Goal: Task Accomplishment & Management: Use online tool/utility

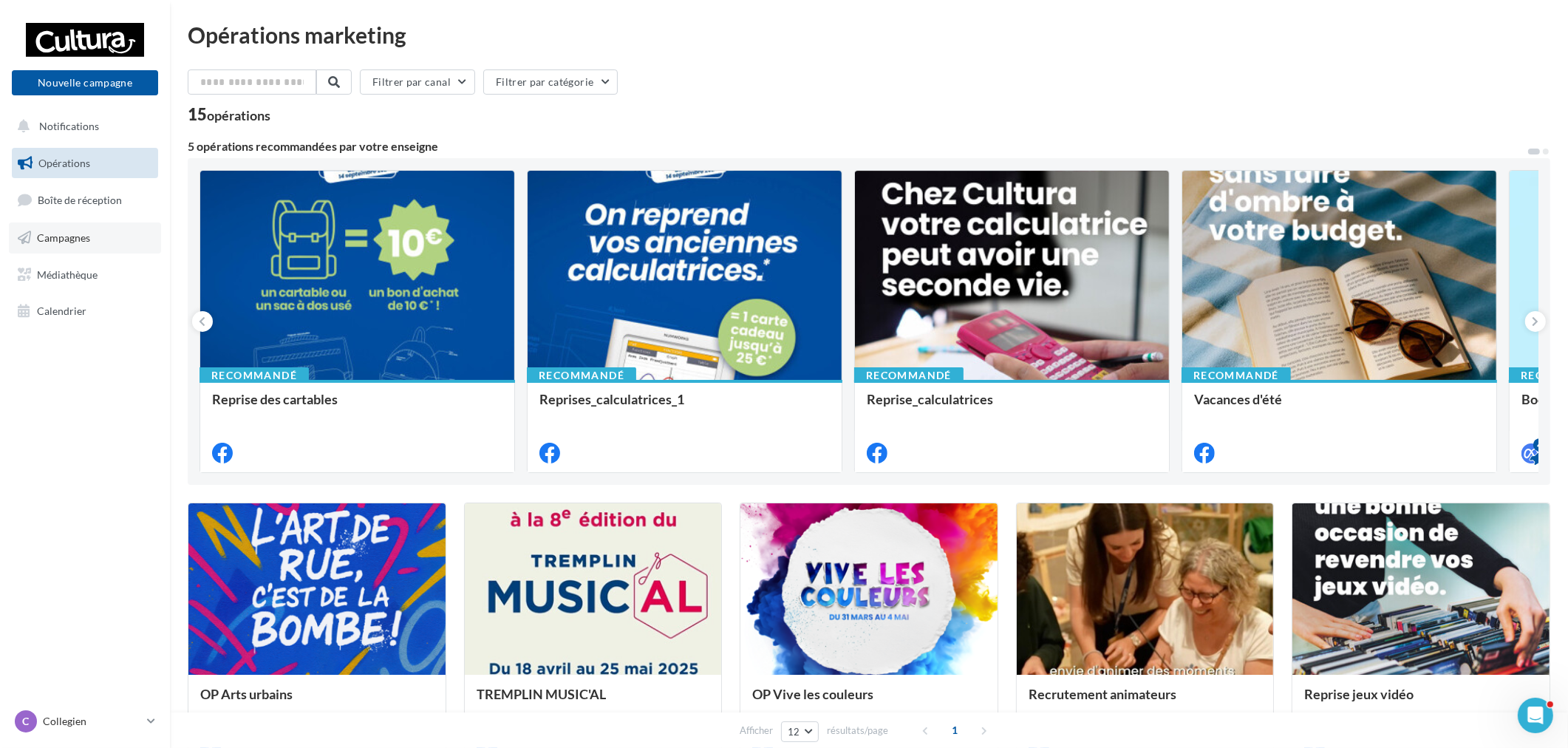
click at [96, 233] on link "Campagnes" at bounding box center [85, 237] width 152 height 31
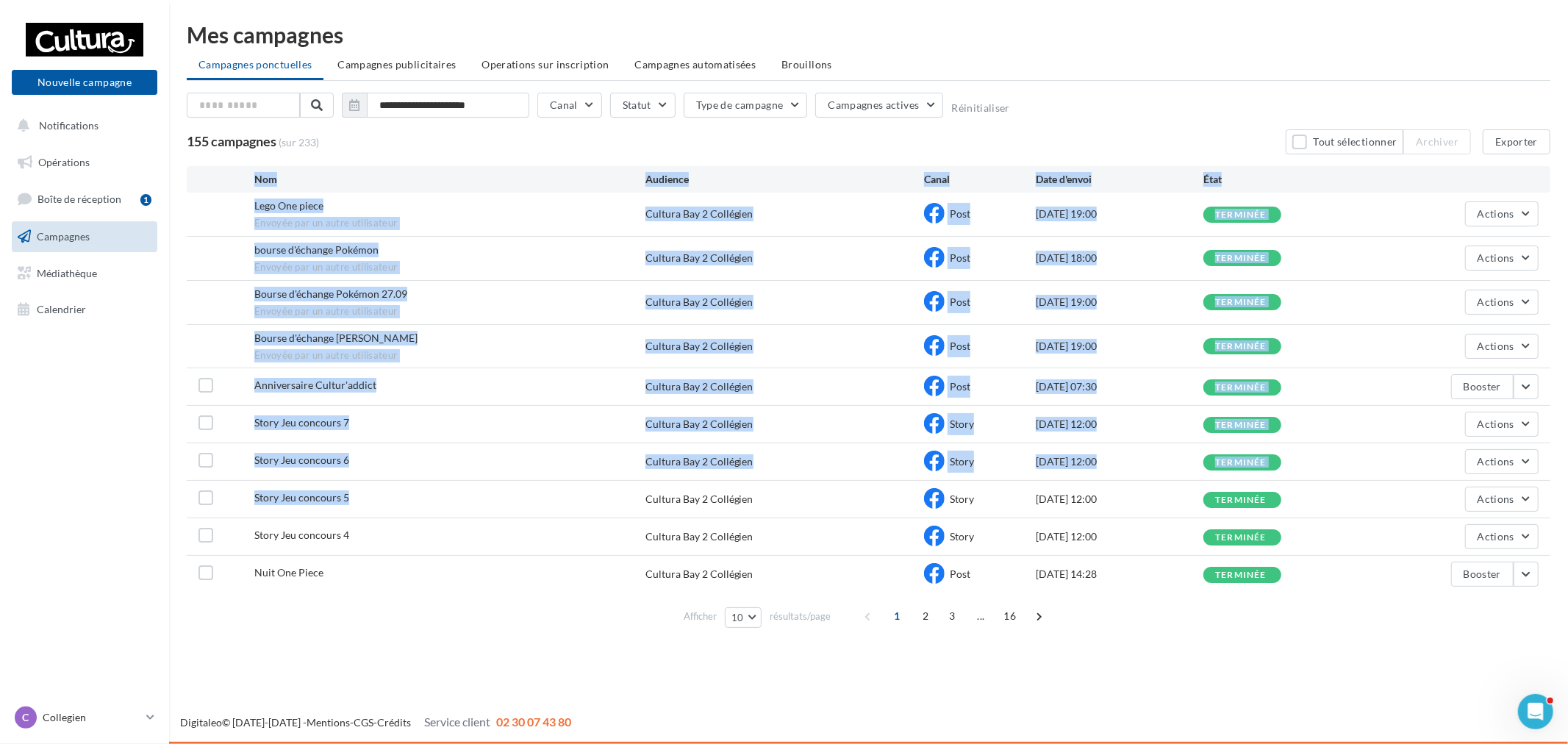
drag, startPoint x: 241, startPoint y: 186, endPoint x: 413, endPoint y: 511, distance: 367.7
click at [400, 512] on div "Nom Audience Canal Date d'envoi État Lego One piece Envoyée par un autre utilis…" at bounding box center [868, 400] width 1364 height 467
click at [502, 437] on div "Story Jeu concours 7 Cultura Bay 2 Collégien Story 12/09/2025 12:00 terminée Ac…" at bounding box center [868, 424] width 1364 height 37
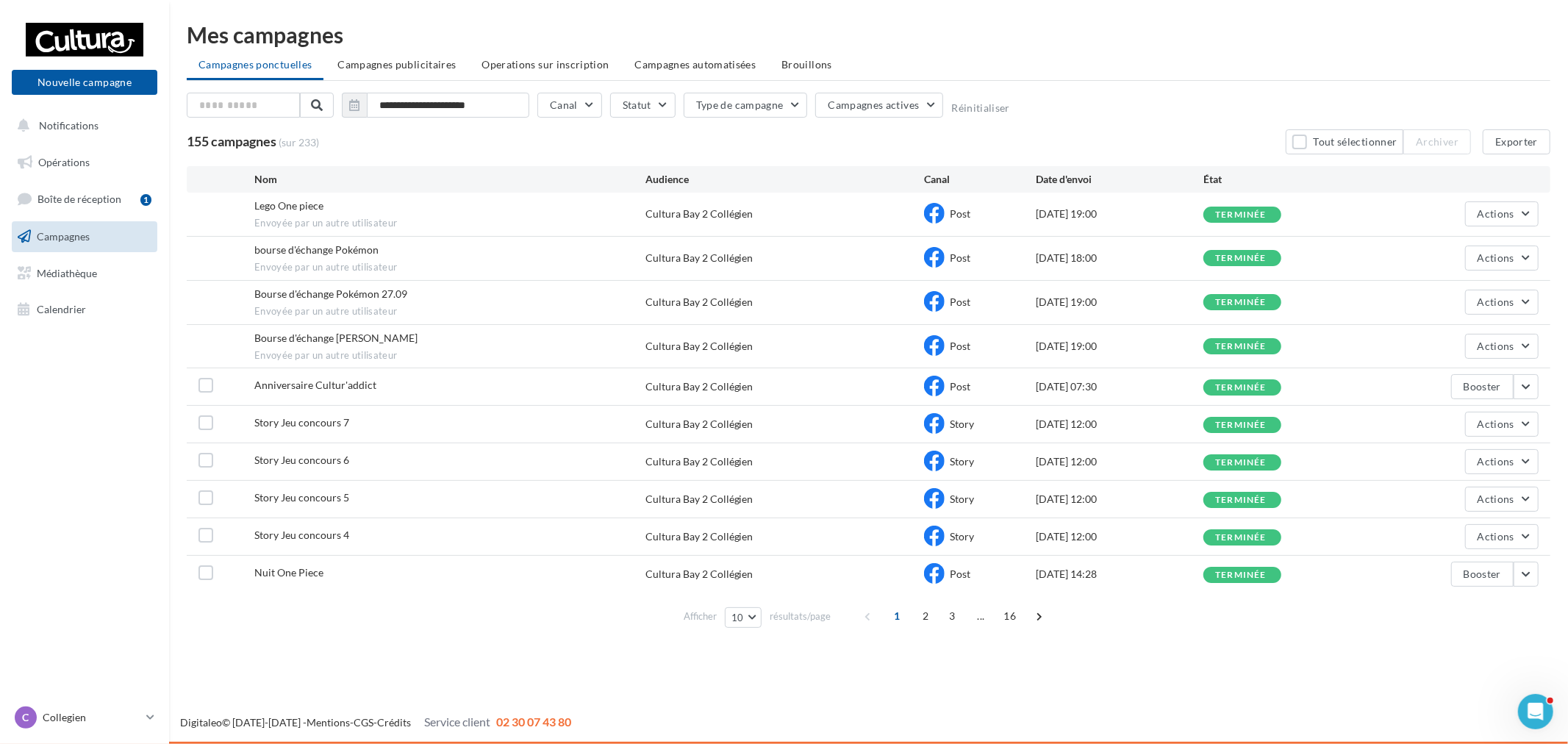
click at [68, 108] on div "Nouvelle campagne Nouvelle campagne" at bounding box center [85, 63] width 146 height 92
click at [79, 115] on button "Notifications" at bounding box center [82, 126] width 146 height 31
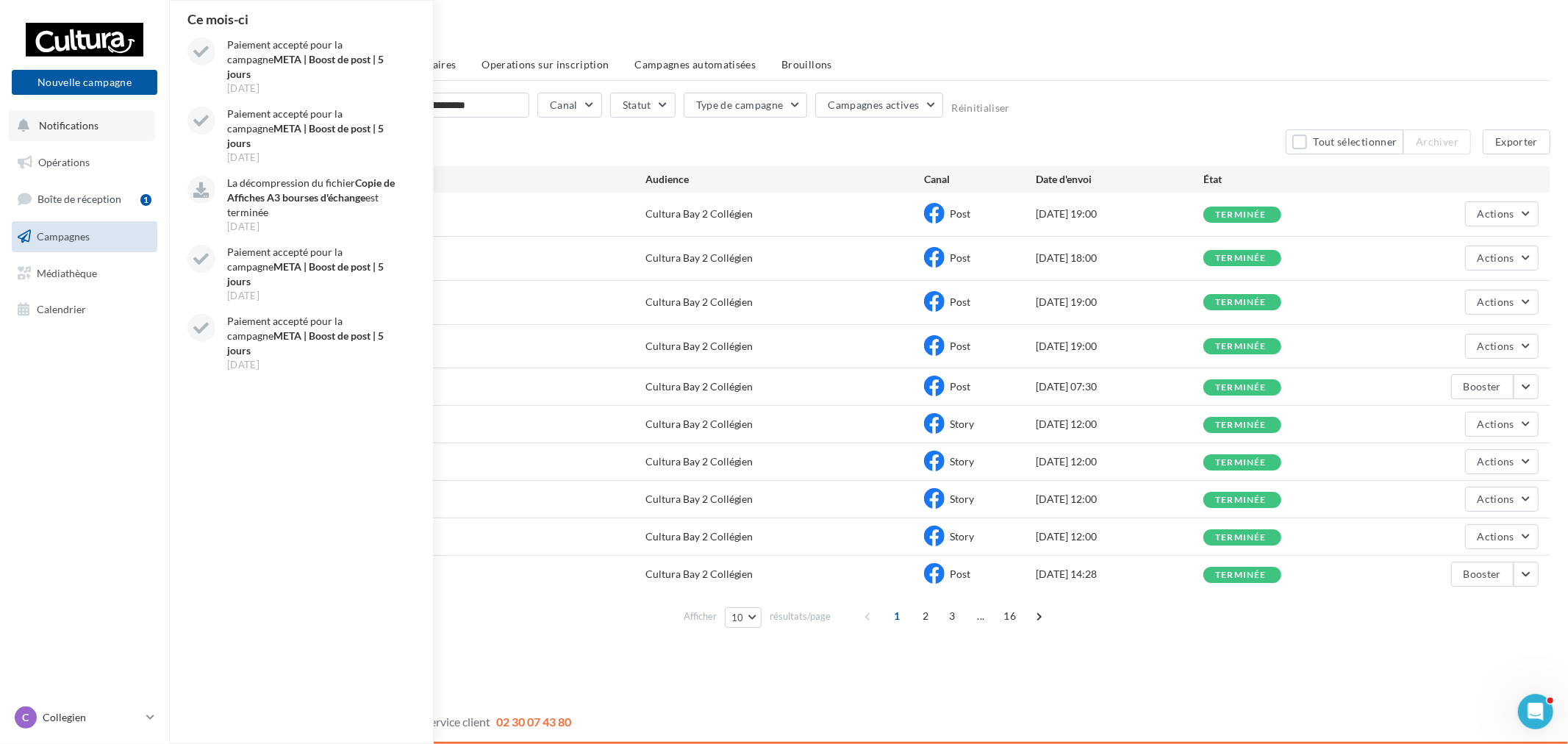
click at [59, 135] on button "Notifications Ce mois-ci Paiement accepté pour la campagne META | Boost de post…" at bounding box center [82, 126] width 146 height 31
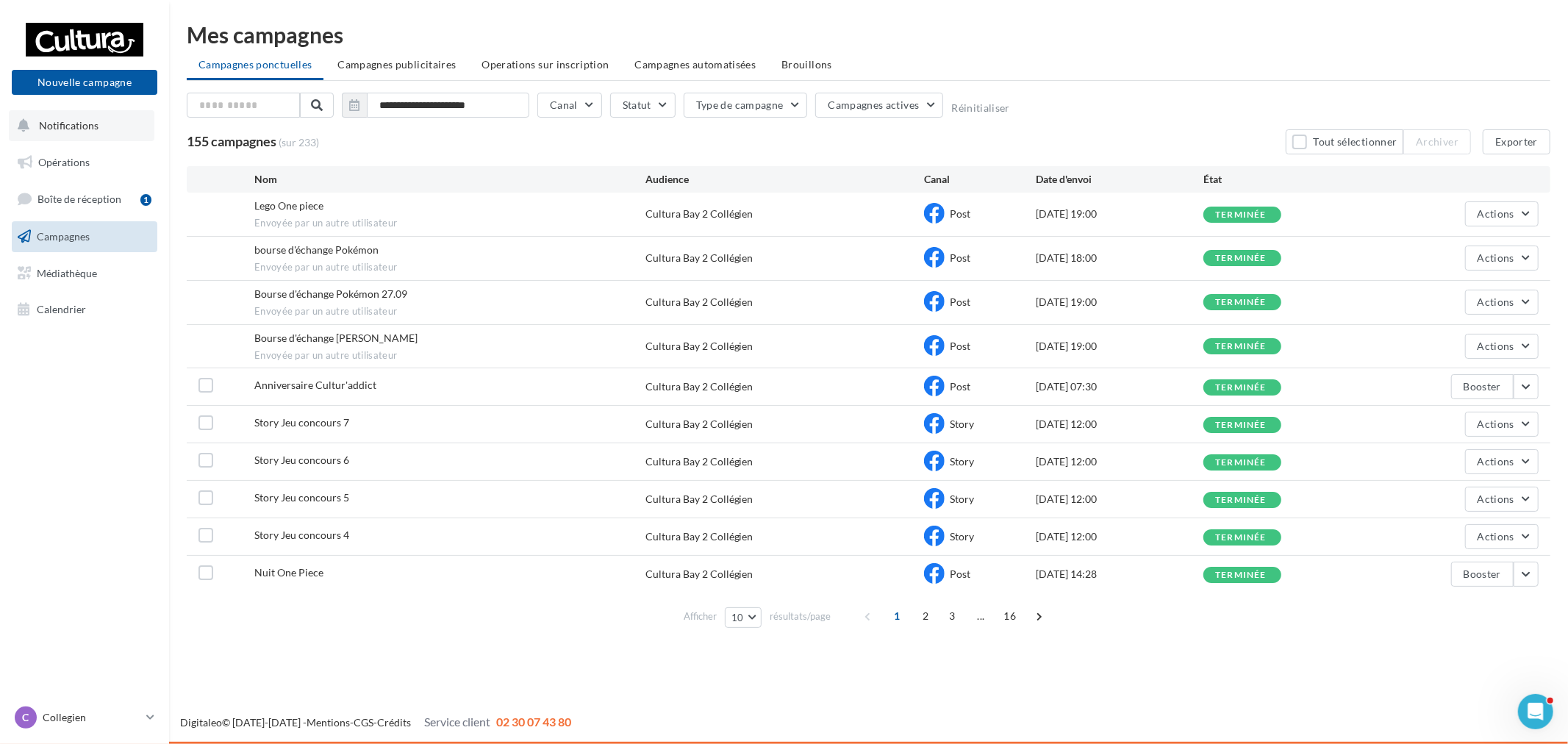
click at [59, 135] on button "Notifications" at bounding box center [82, 126] width 146 height 31
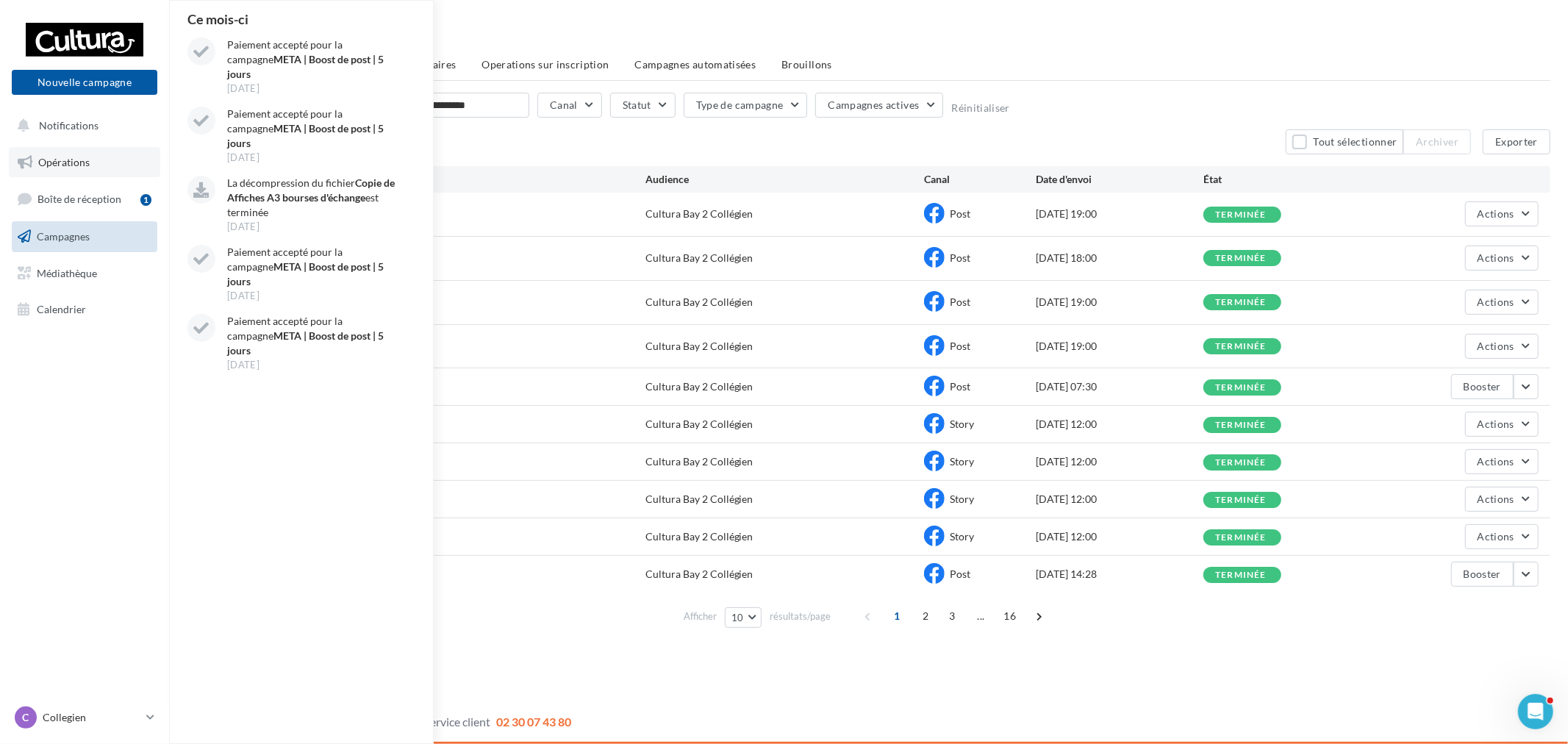
click at [78, 169] on link "Opérations" at bounding box center [84, 162] width 151 height 31
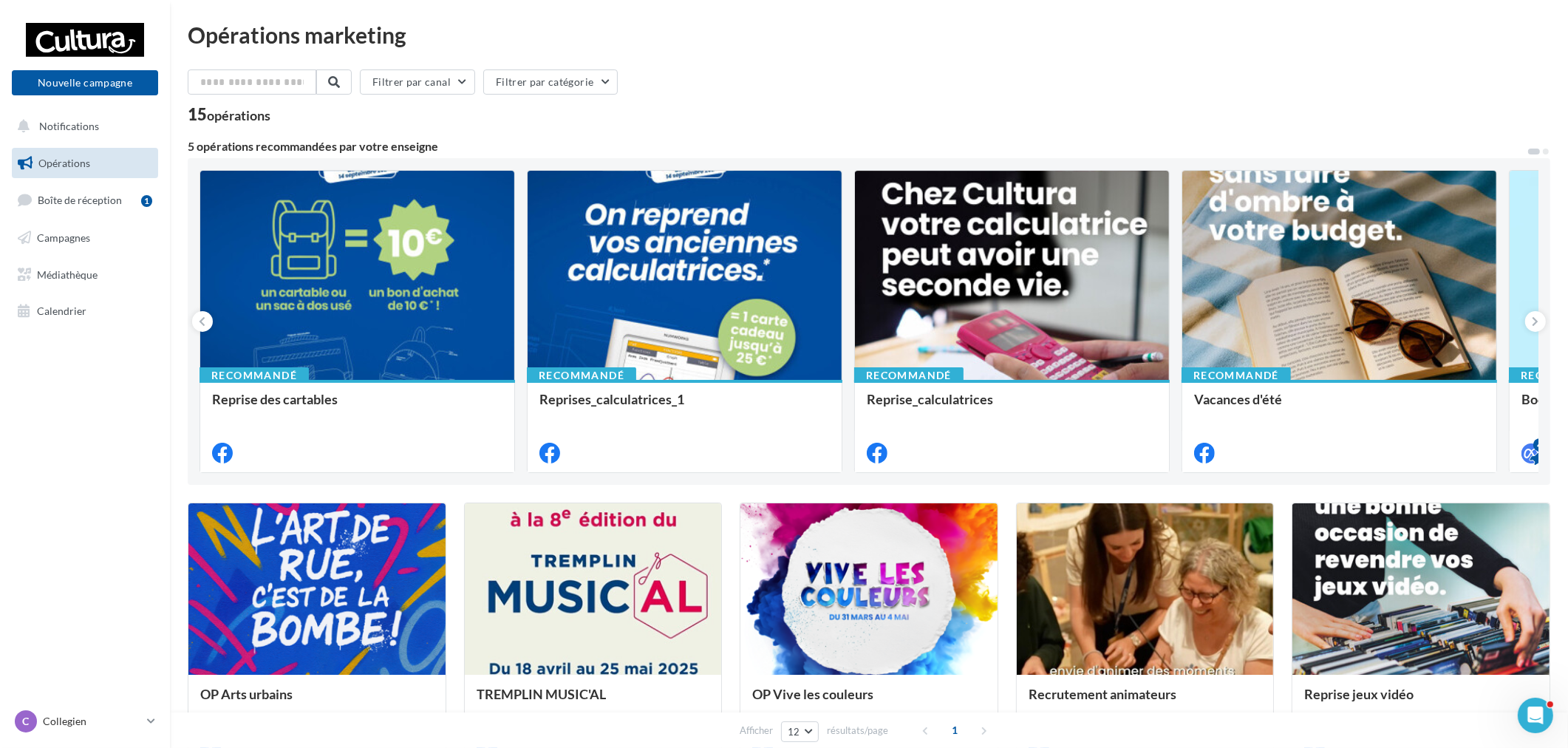
click at [1502, 256] on div "Recommandé Reprise des cartables Recommandé Reprises_calculatrices_1 Recommandé…" at bounding box center [869, 321] width 1339 height 303
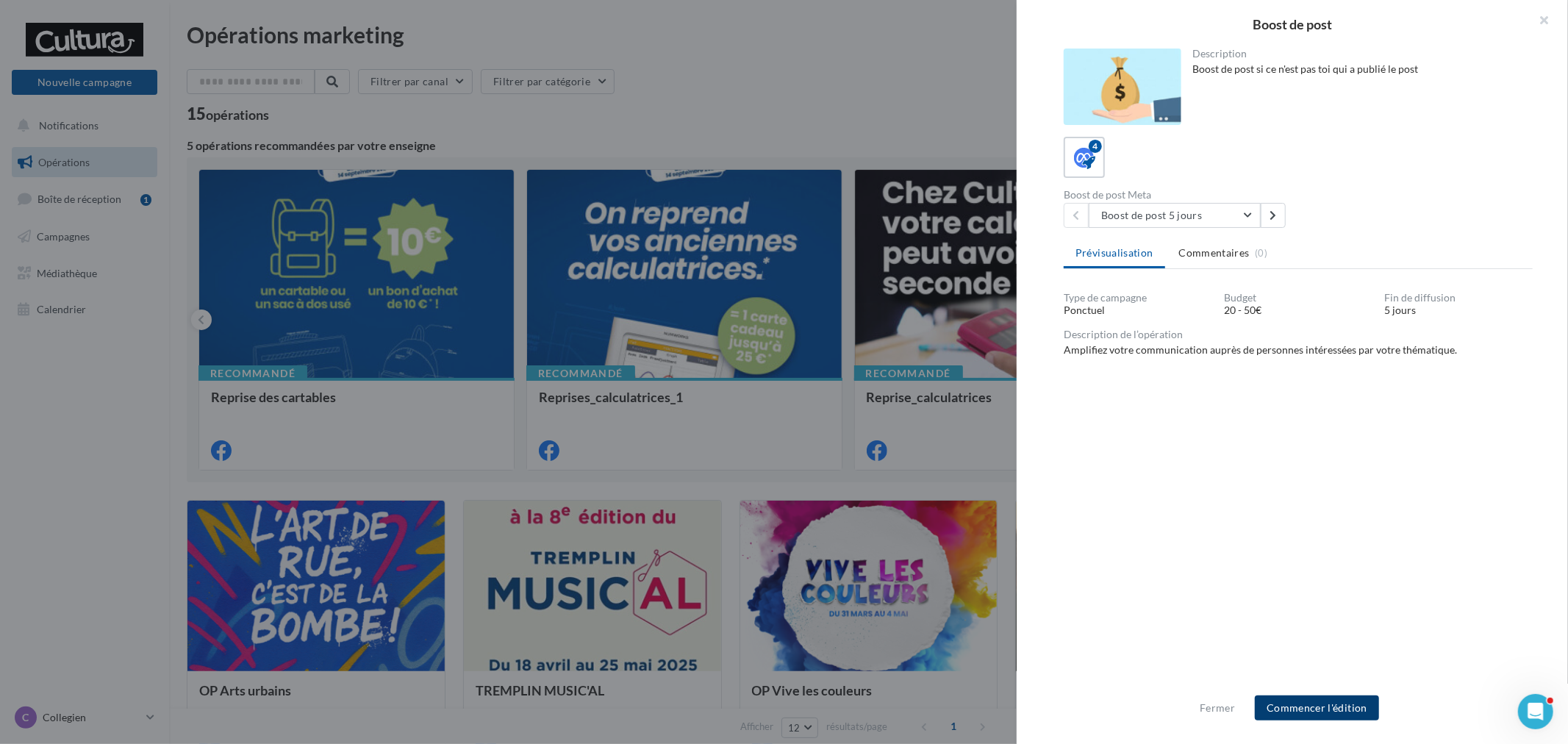
click at [1352, 701] on button "Commencer l'édition" at bounding box center [1316, 707] width 124 height 25
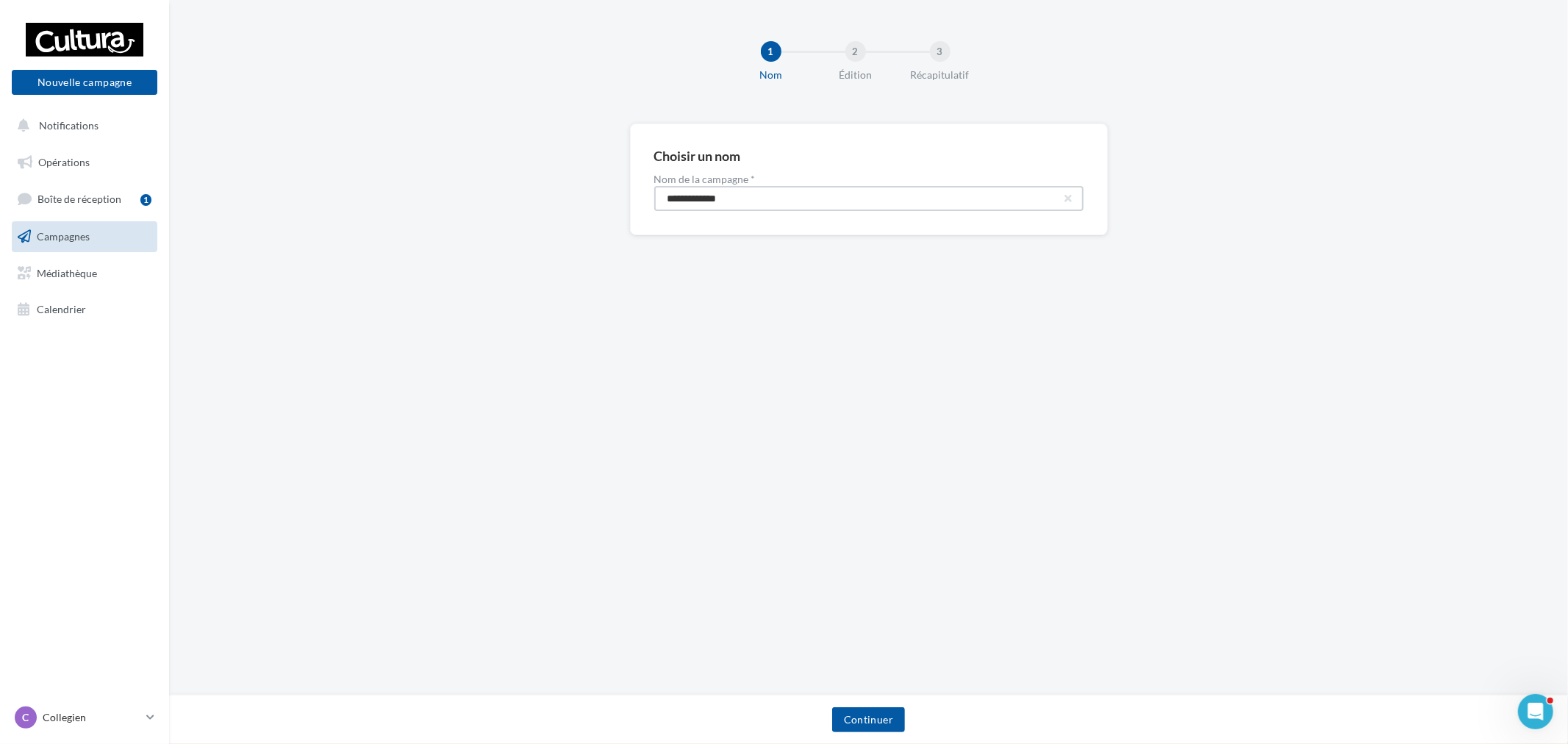
click at [833, 202] on input "**********" at bounding box center [868, 198] width 429 height 25
type input "**********"
click at [892, 711] on button "Continuer" at bounding box center [868, 719] width 73 height 25
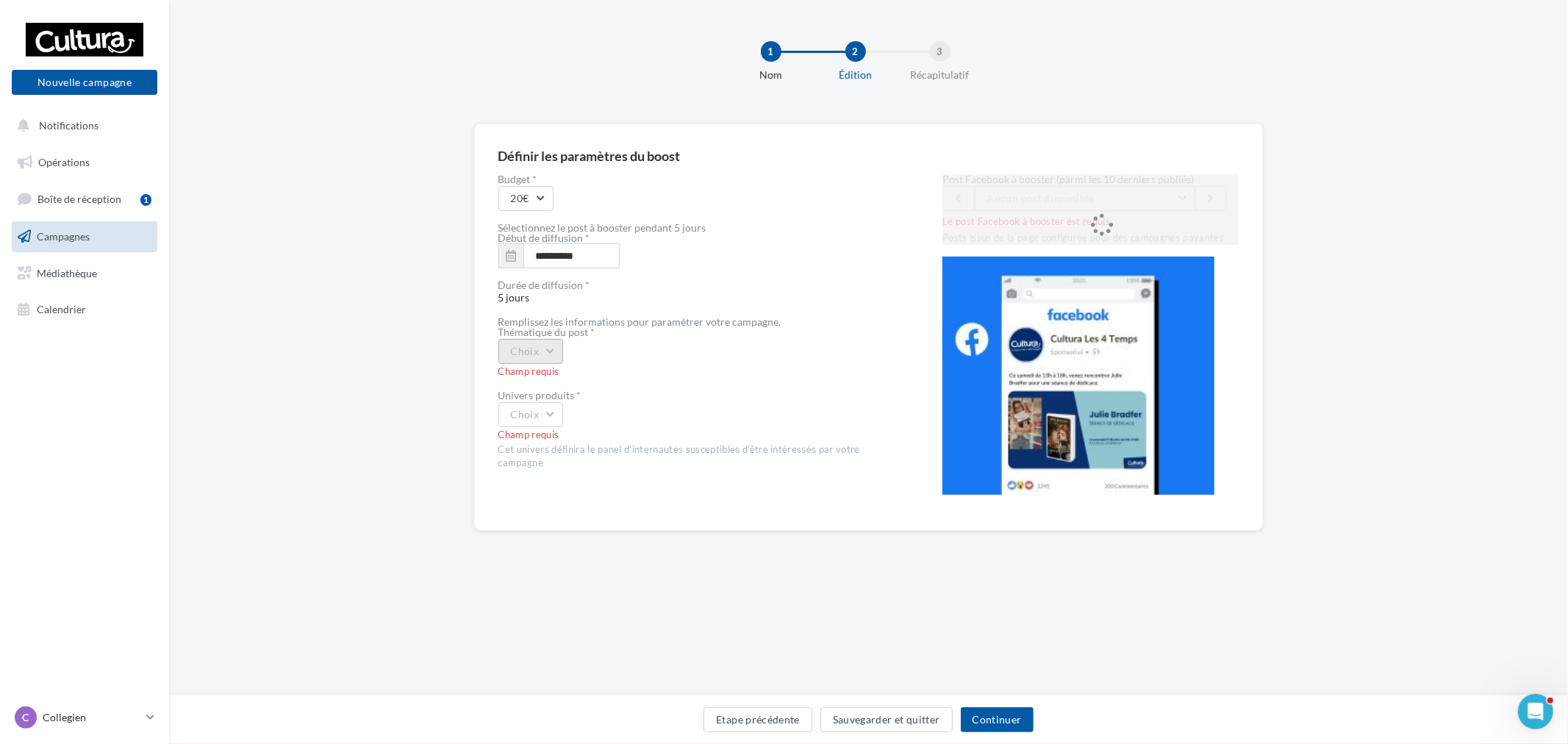
click at [512, 355] on button "Choix" at bounding box center [531, 351] width 65 height 25
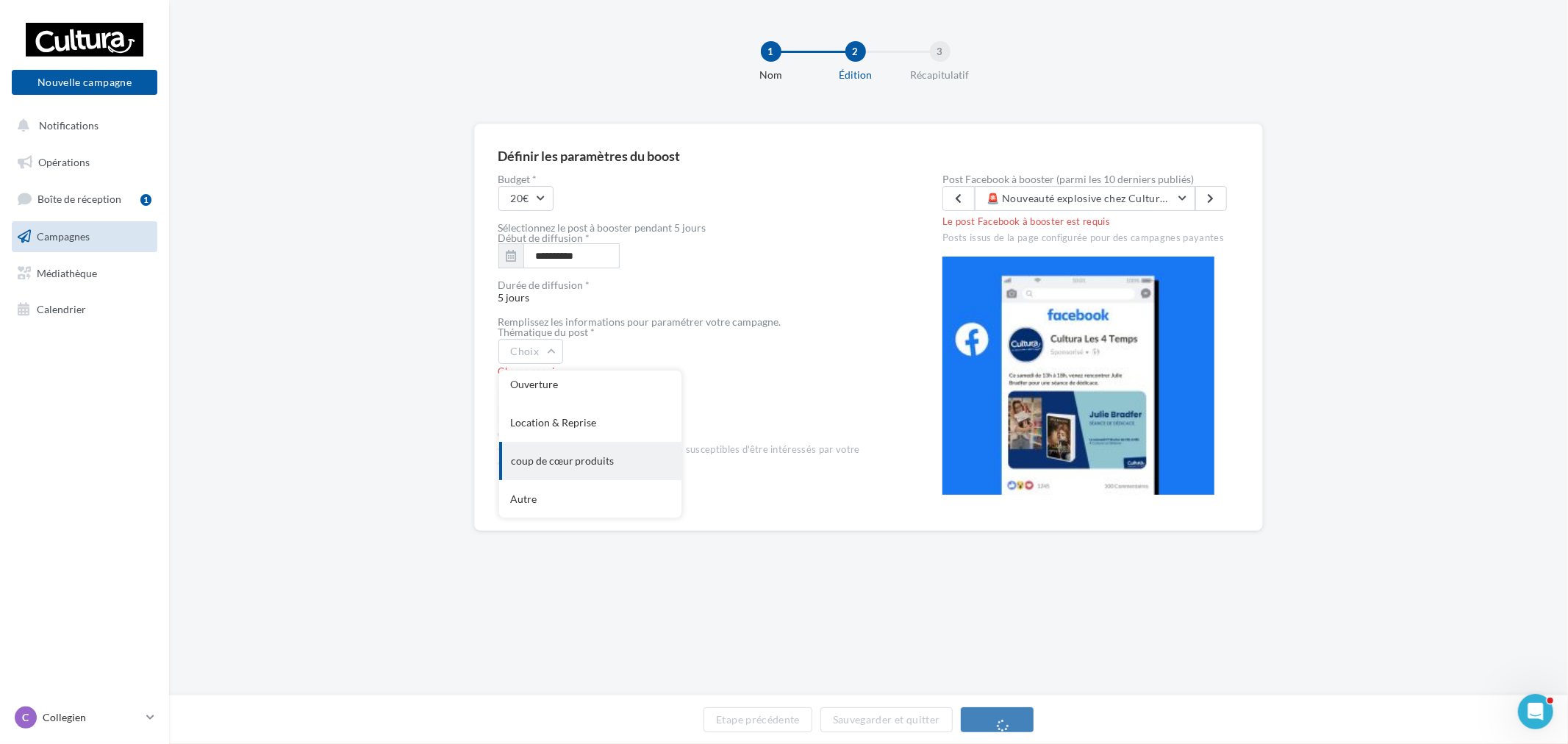
click at [575, 463] on div "coup de cœur produits" at bounding box center [590, 461] width 183 height 38
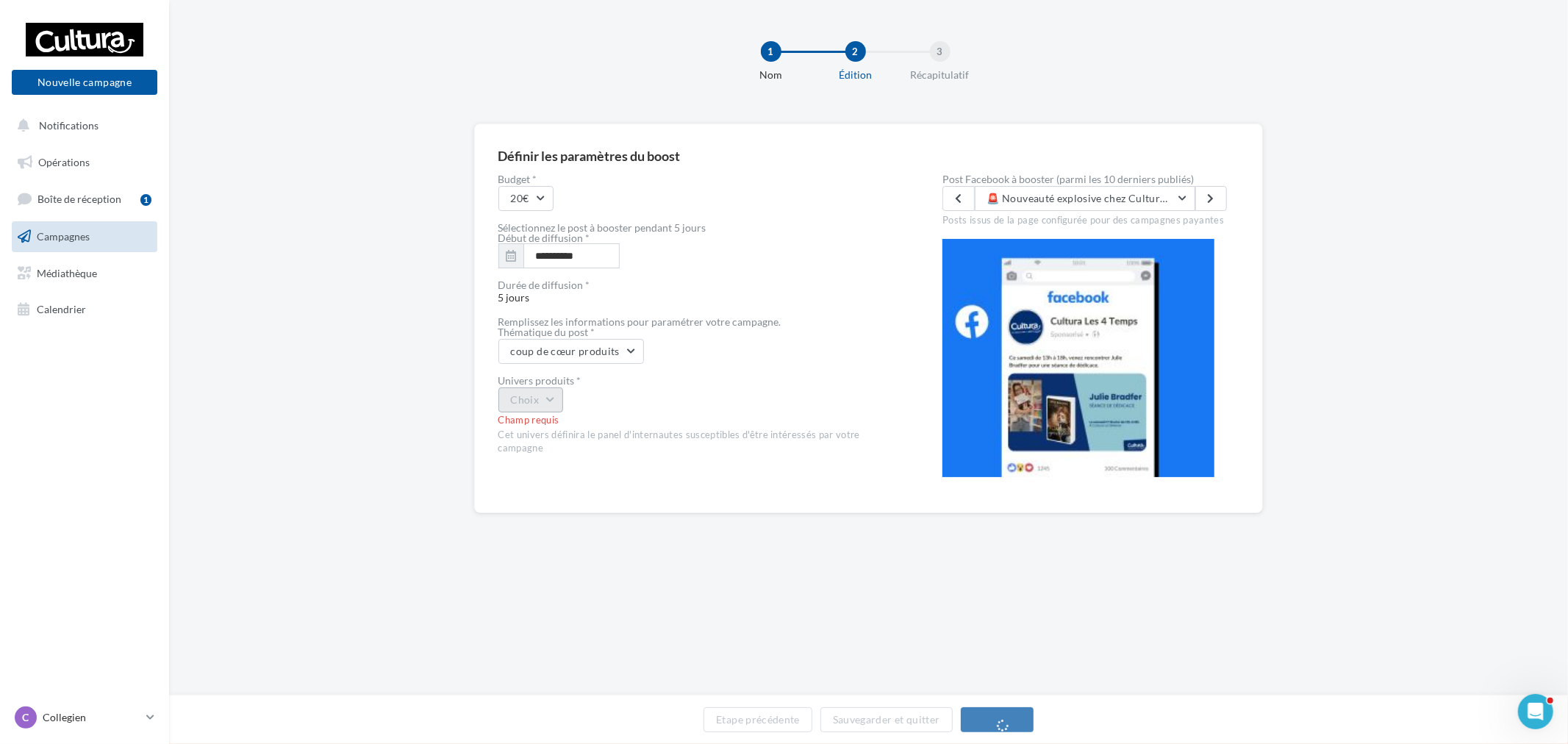
click at [546, 402] on button "Choix" at bounding box center [531, 399] width 65 height 25
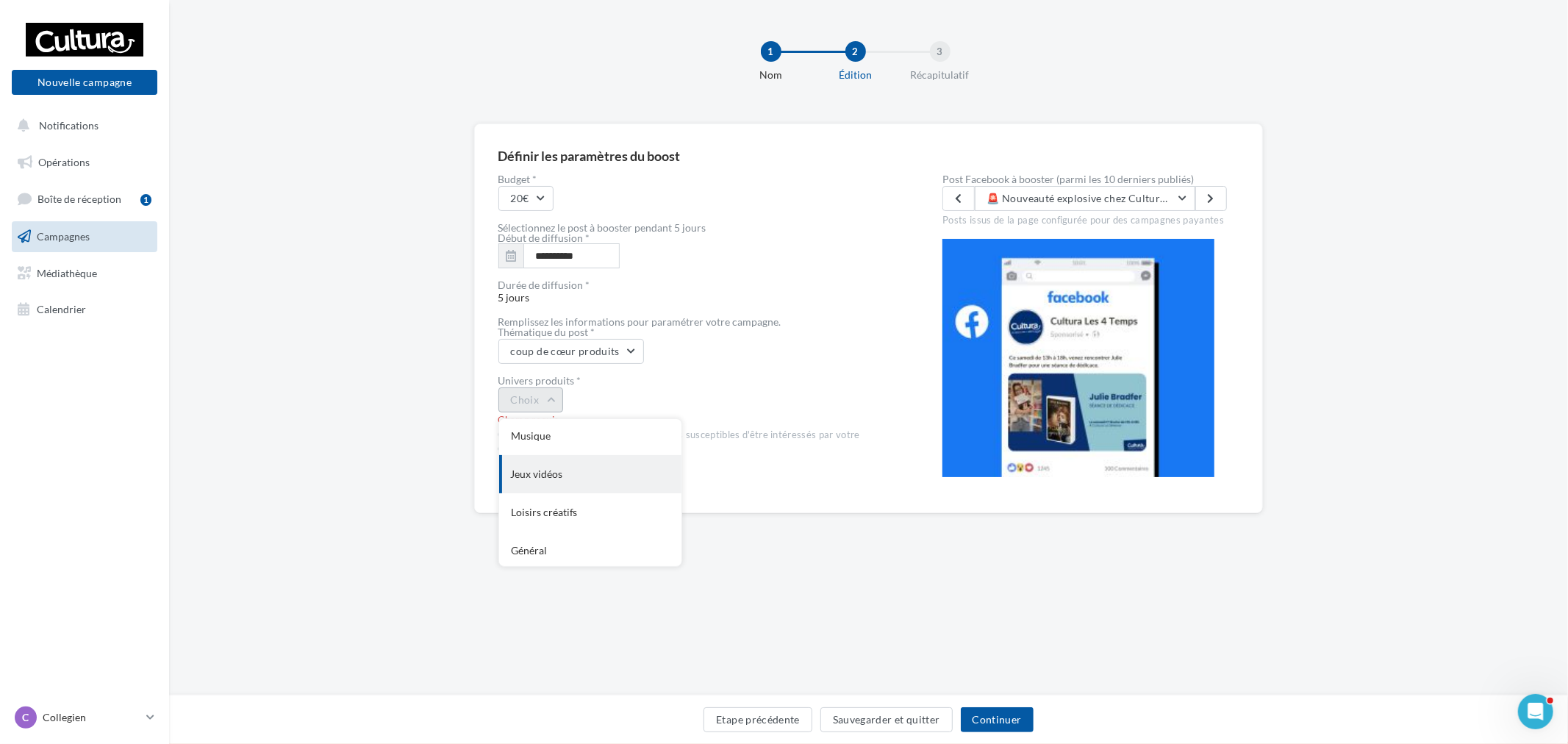
scroll to position [82, 0]
click at [592, 478] on div "Loisirs créatifs" at bounding box center [590, 470] width 183 height 38
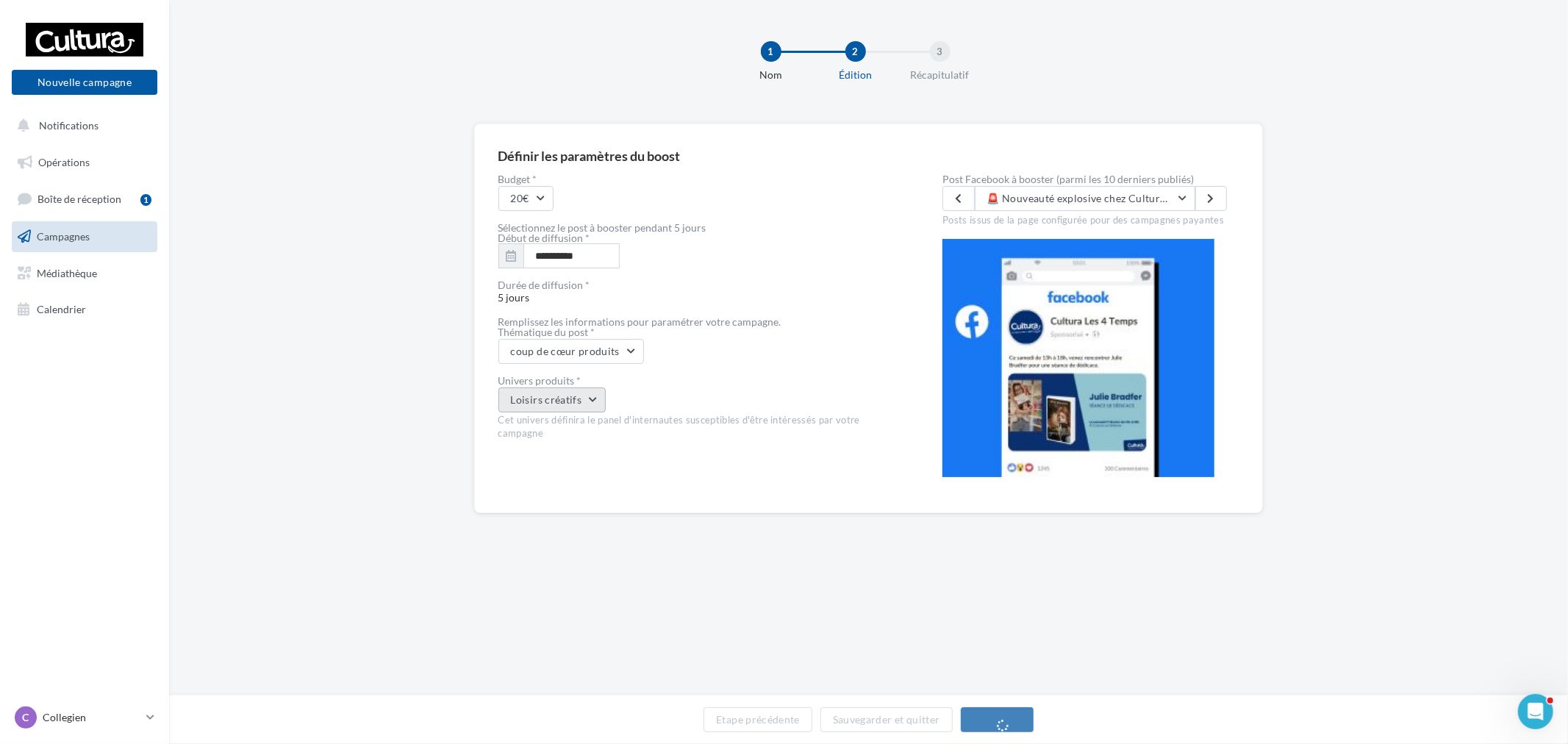
click at [586, 403] on button "Loisirs créatifs" at bounding box center [552, 399] width 108 height 25
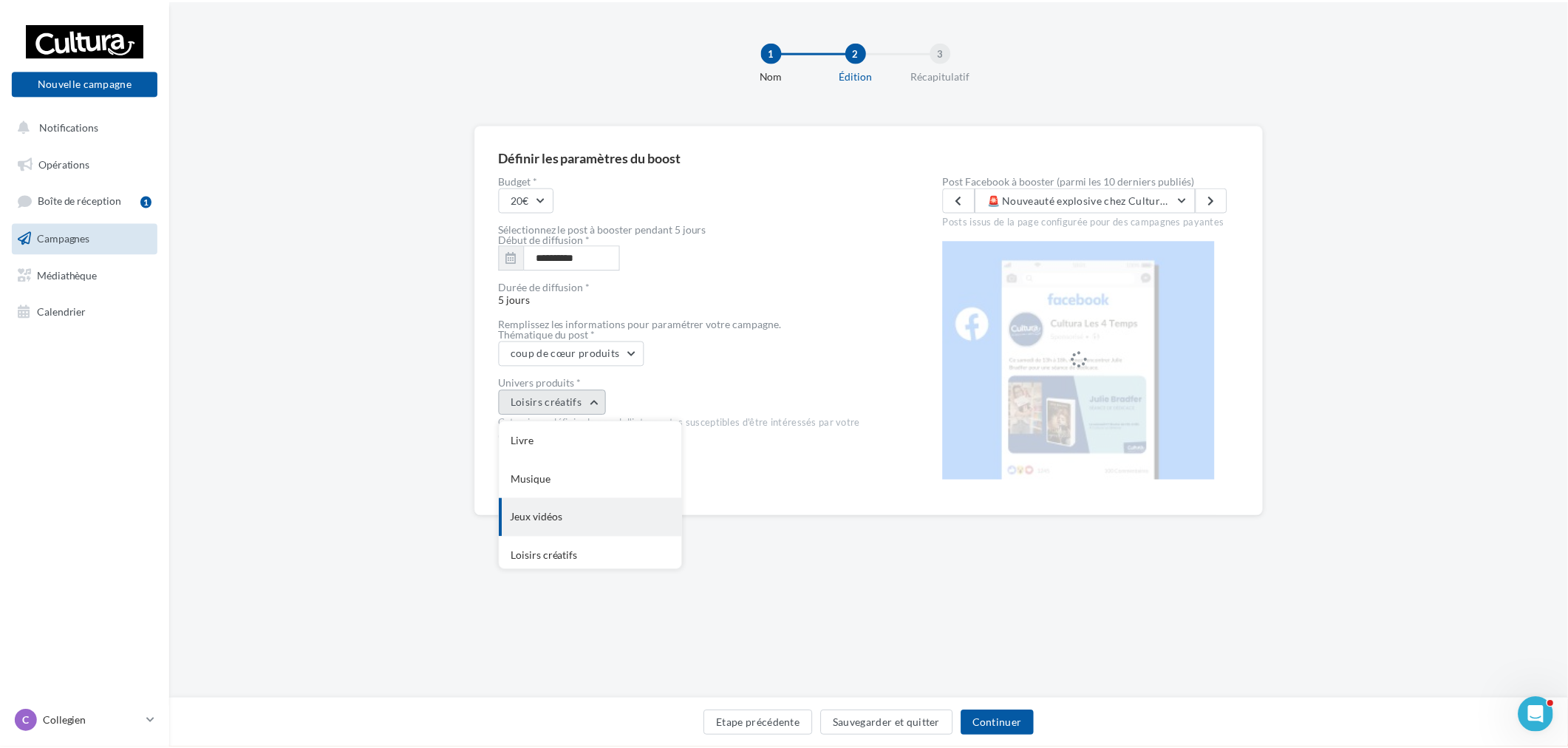
scroll to position [120, 0]
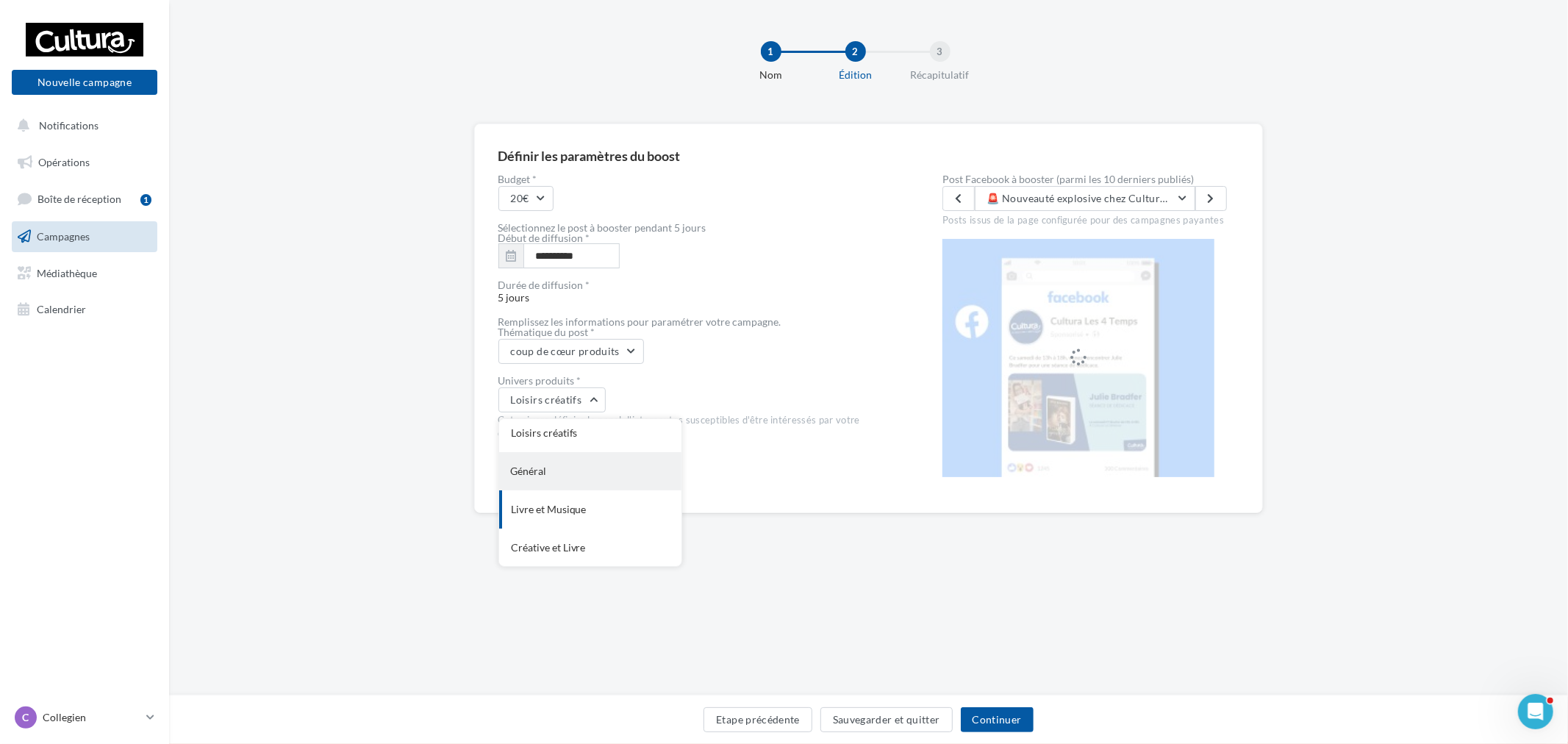
click at [596, 479] on div "Général" at bounding box center [590, 470] width 183 height 38
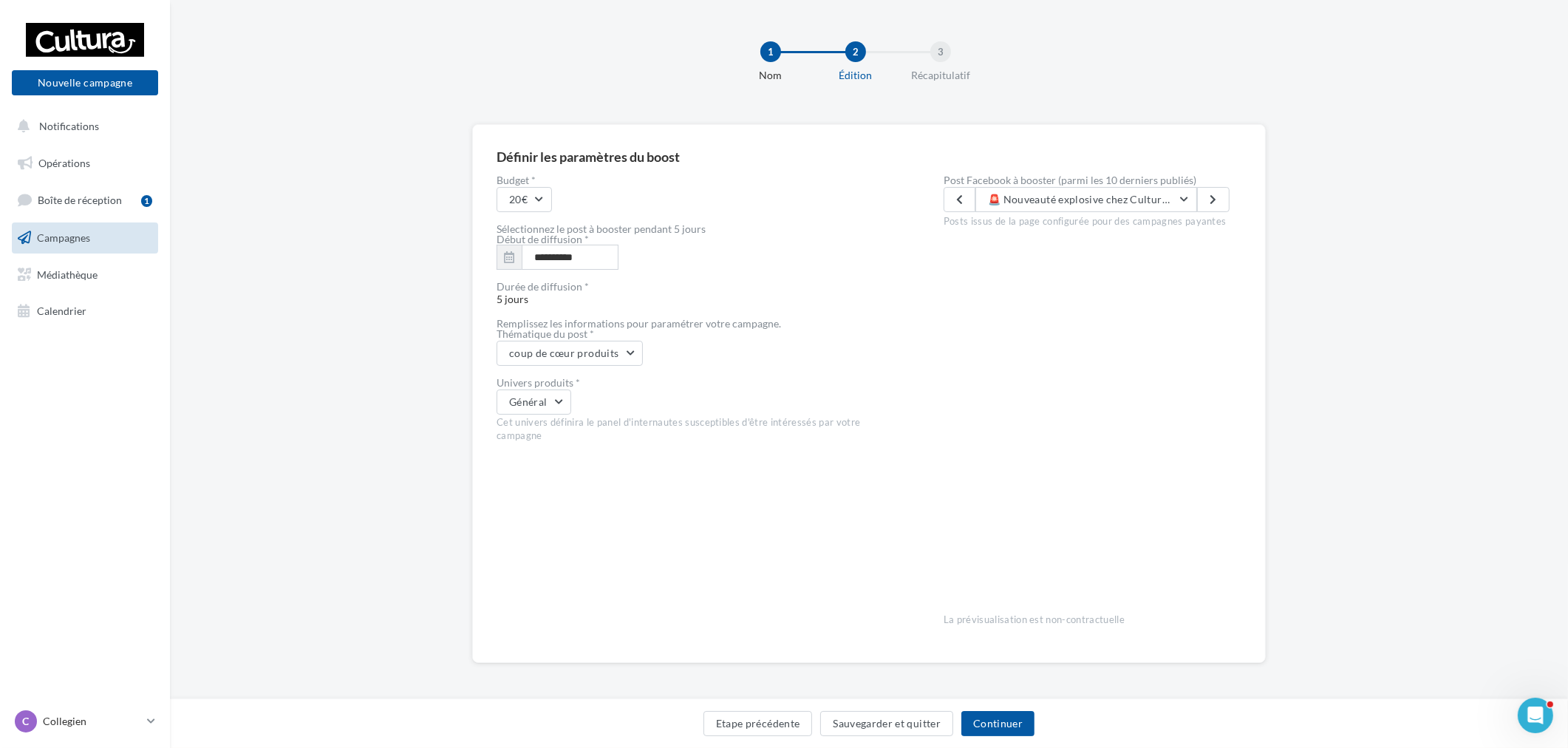
scroll to position [2, 0]
click at [1005, 737] on div "Etape précédente Sauvegarder et quitter Continuer" at bounding box center [869, 726] width 1375 height 31
click at [1005, 719] on button "Continuer" at bounding box center [997, 723] width 73 height 25
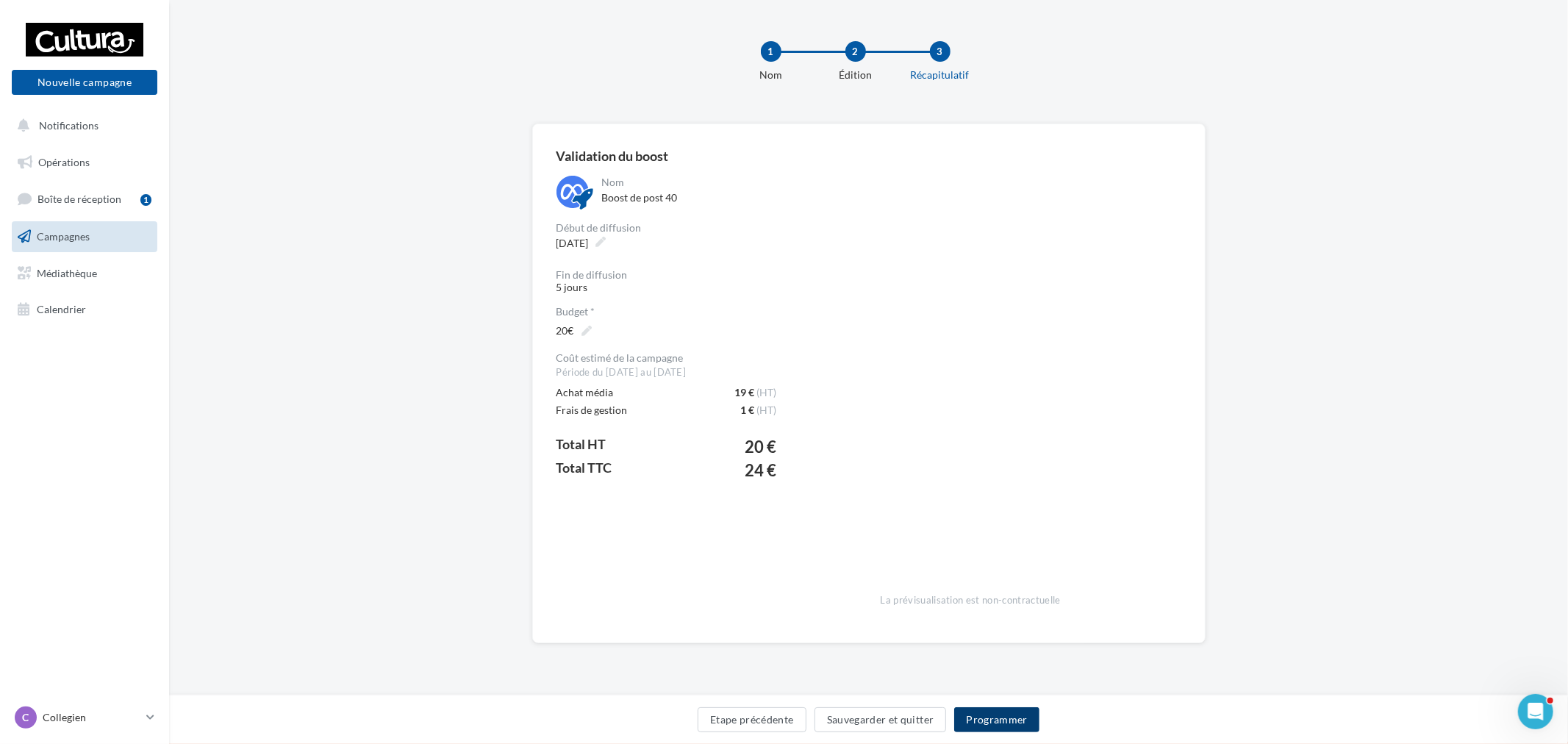
click at [1020, 723] on button "Programmer" at bounding box center [996, 719] width 85 height 25
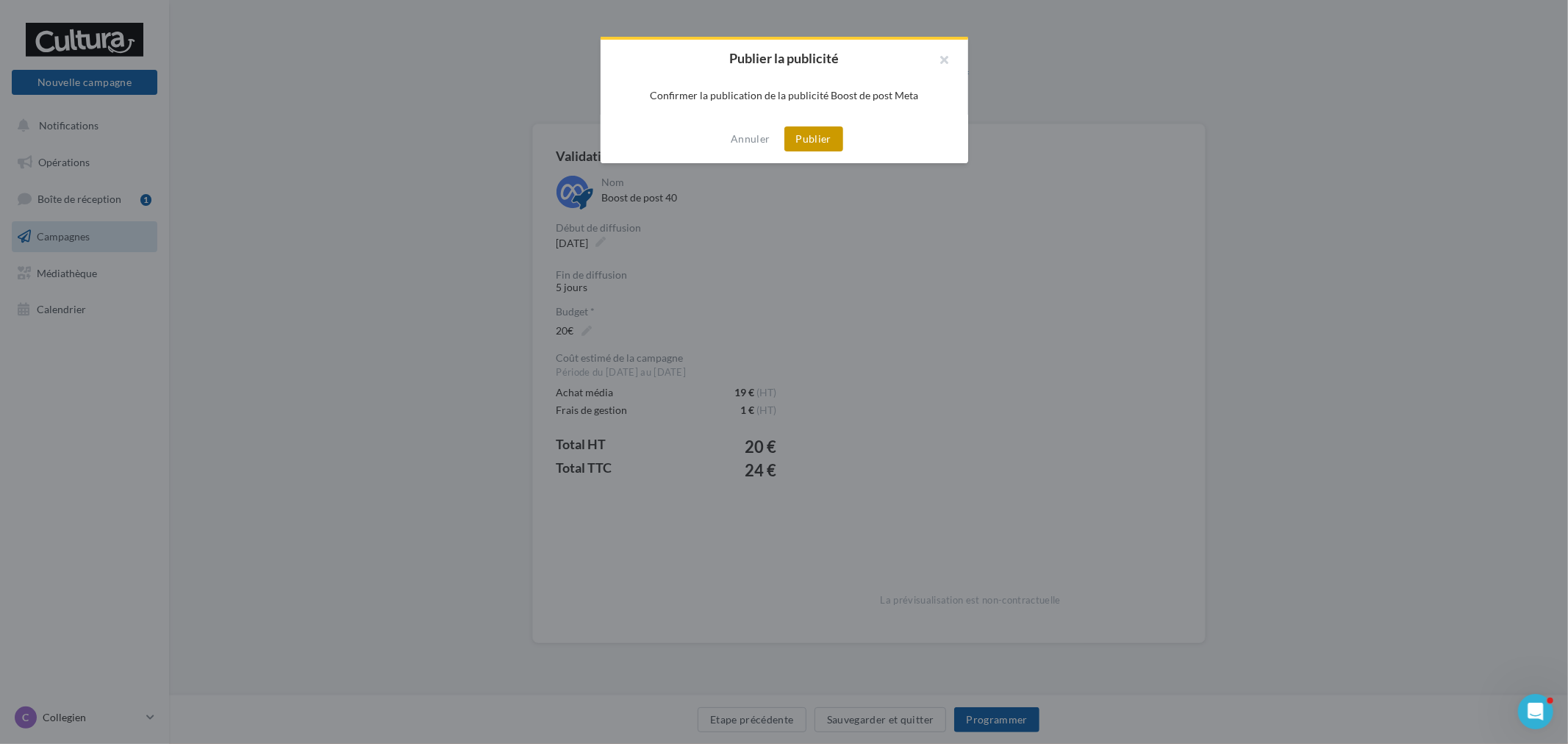
click at [813, 145] on button "Publier" at bounding box center [813, 138] width 59 height 25
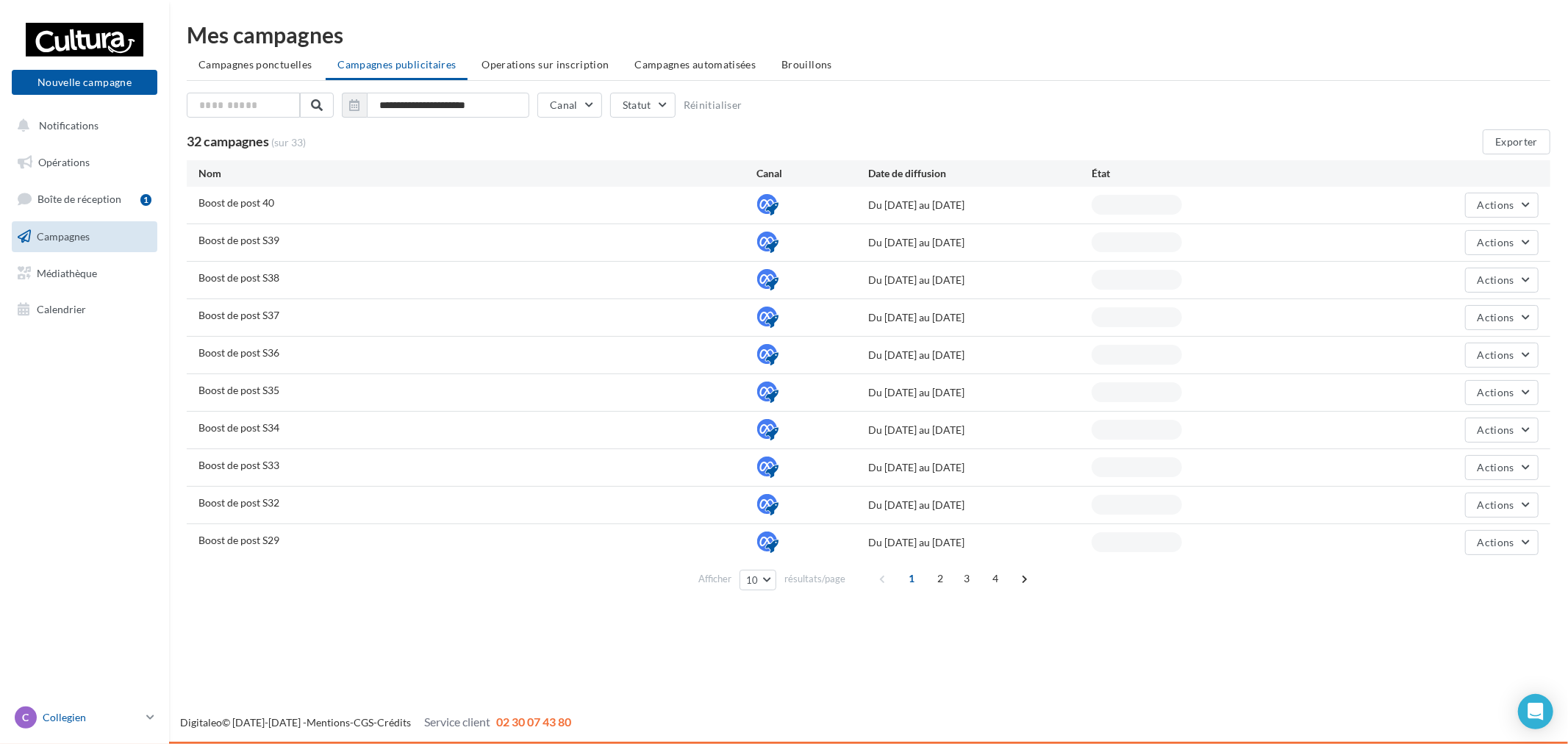
click at [126, 706] on div "C Collegien [PERSON_NAME][EMAIL_ADDRESS][DOMAIN_NAME]" at bounding box center [77, 717] width 126 height 22
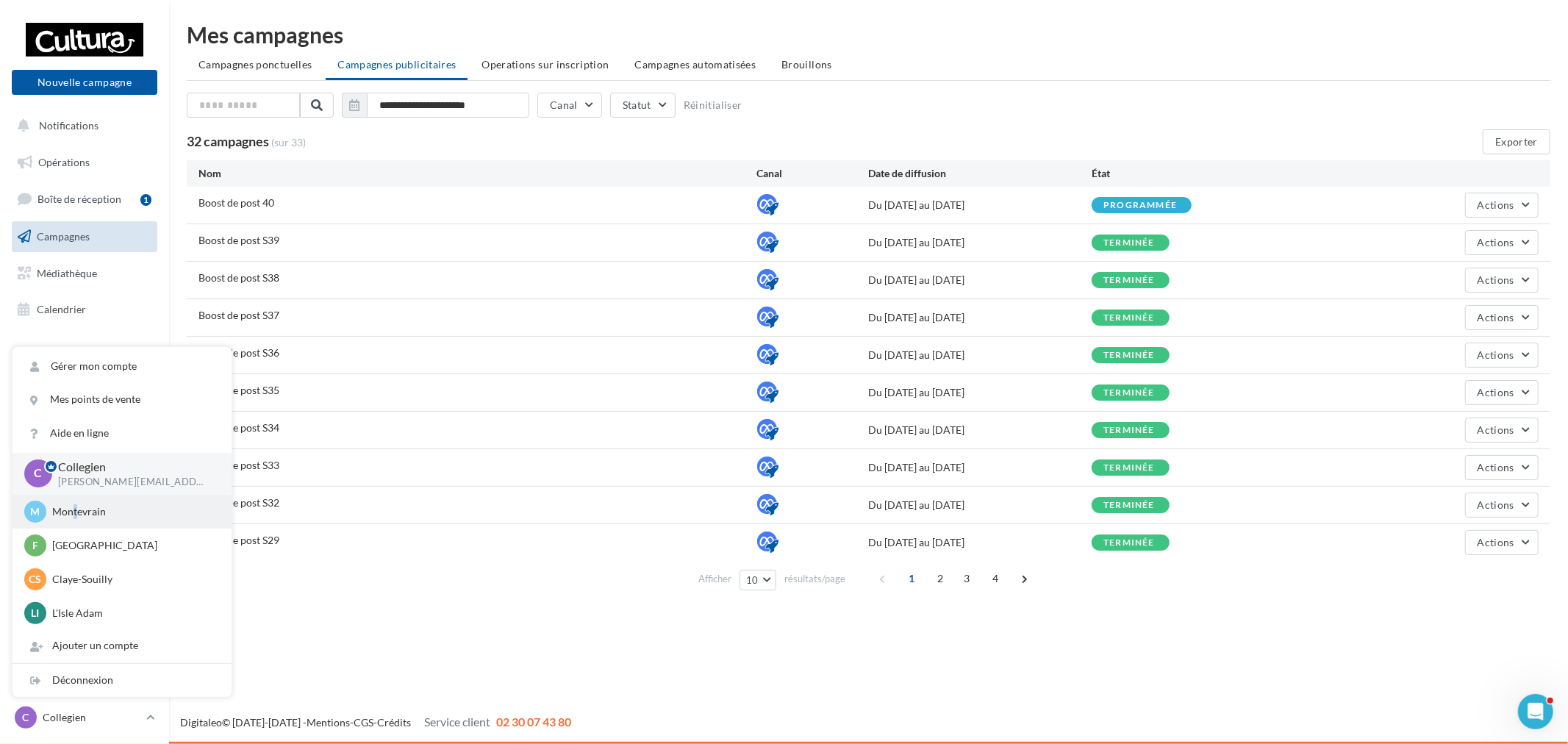
click at [75, 516] on p "Montevrain" at bounding box center [132, 512] width 162 height 15
